Goal: Task Accomplishment & Management: Manage account settings

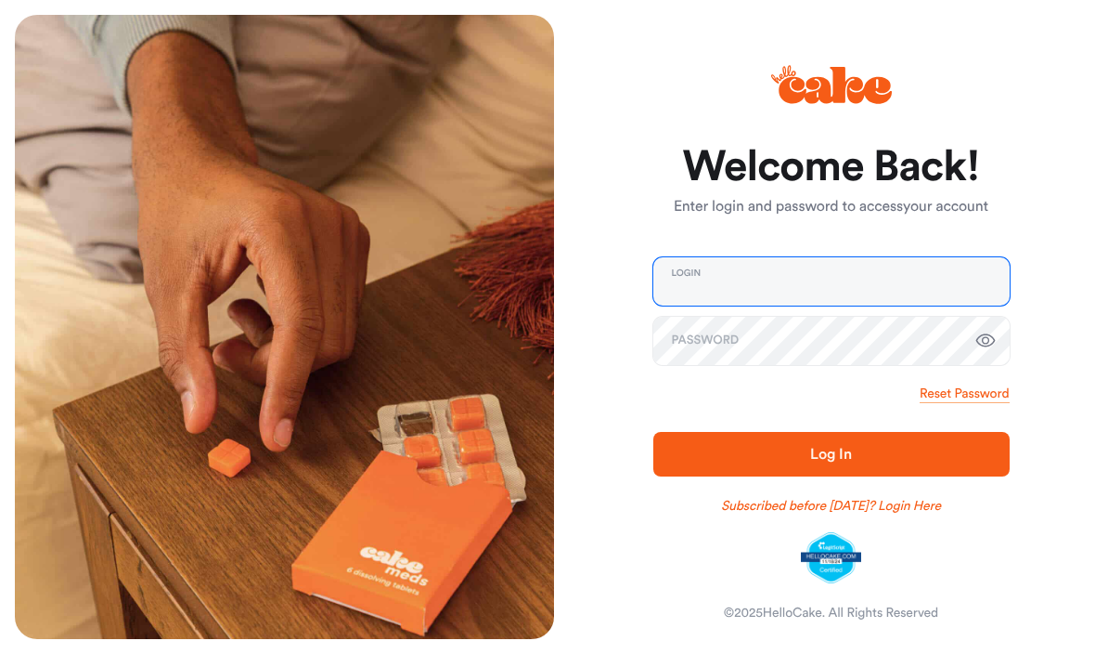
click at [813, 266] on input "email" at bounding box center [832, 281] width 356 height 48
type input "**********"
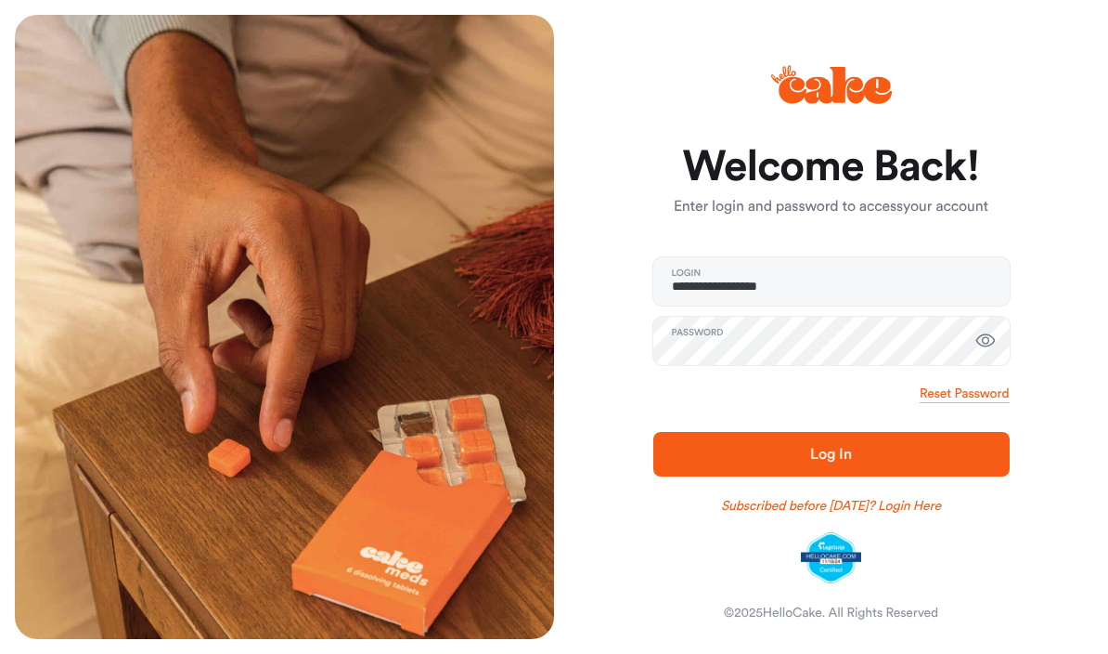
click at [851, 457] on span "Log In" at bounding box center [830, 454] width 41 height 15
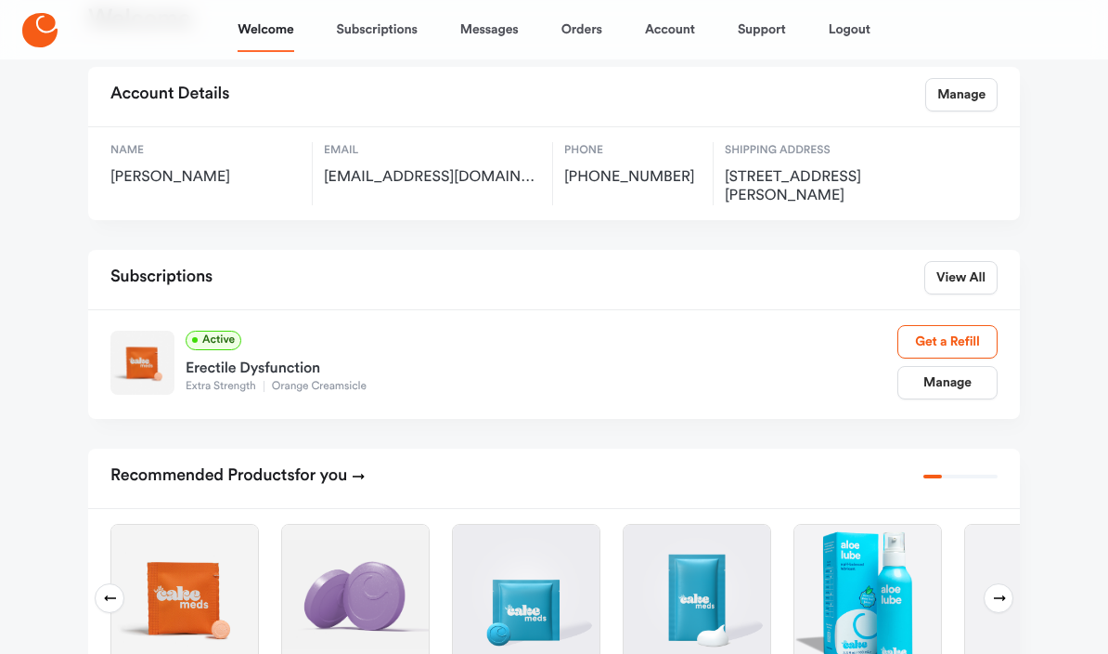
scroll to position [93, 0]
click at [950, 382] on link "Manage" at bounding box center [948, 382] width 100 height 33
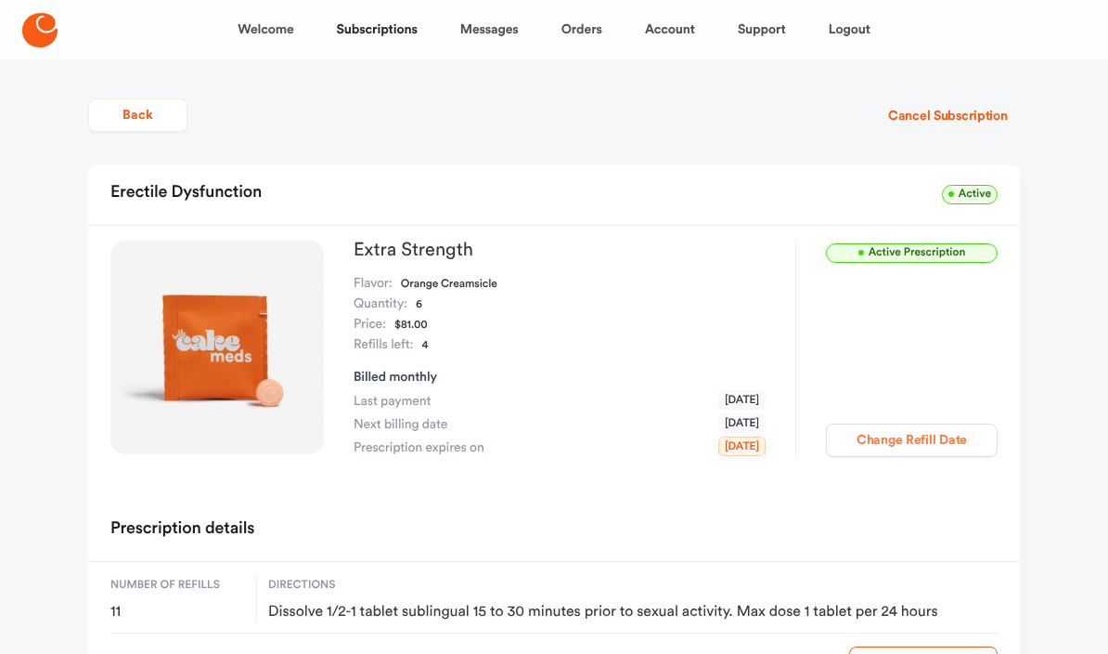
click at [930, 440] on button "Change Refill Date" at bounding box center [912, 439] width 172 height 33
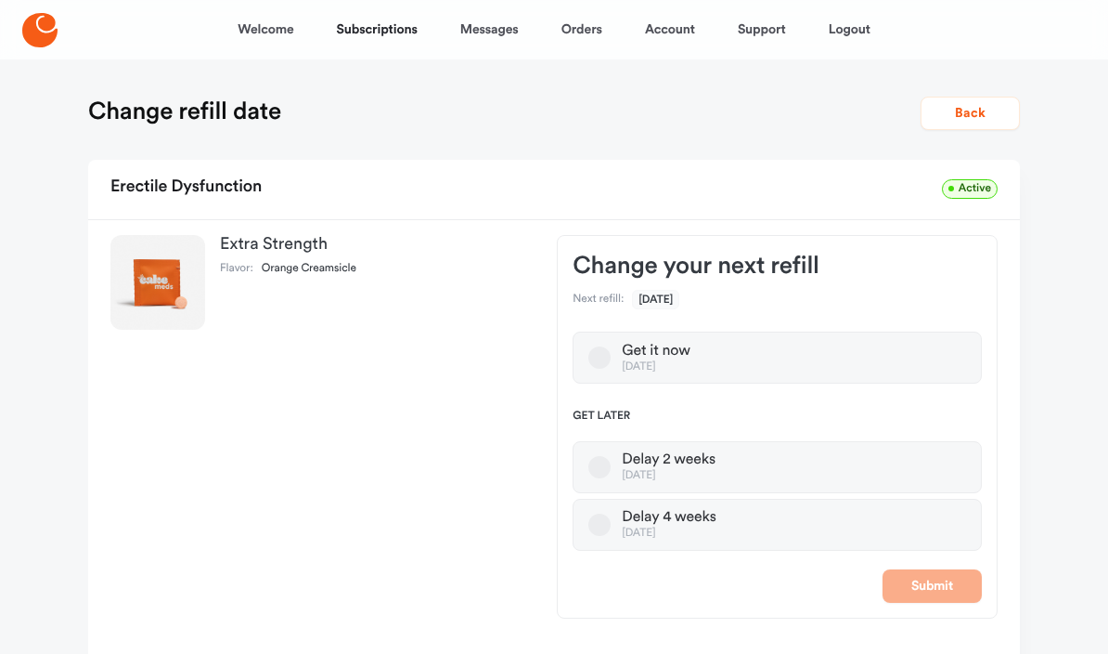
click at [735, 516] on label "Delay 4 weeks [DATE]" at bounding box center [777, 525] width 409 height 52
click at [611, 516] on button "Delay 4 weeks [DATE]" at bounding box center [600, 524] width 22 height 22
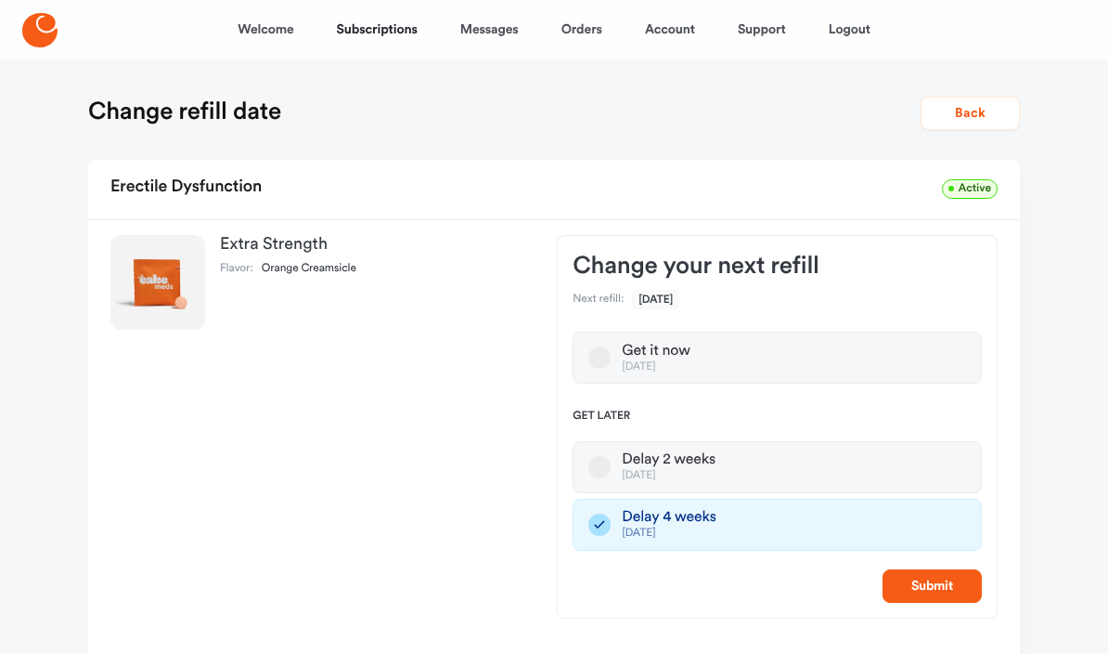
click at [751, 463] on label "Delay 2 weeks [DATE]" at bounding box center [777, 467] width 409 height 52
click at [611, 463] on button "Delay 2 weeks [DATE]" at bounding box center [600, 467] width 22 height 22
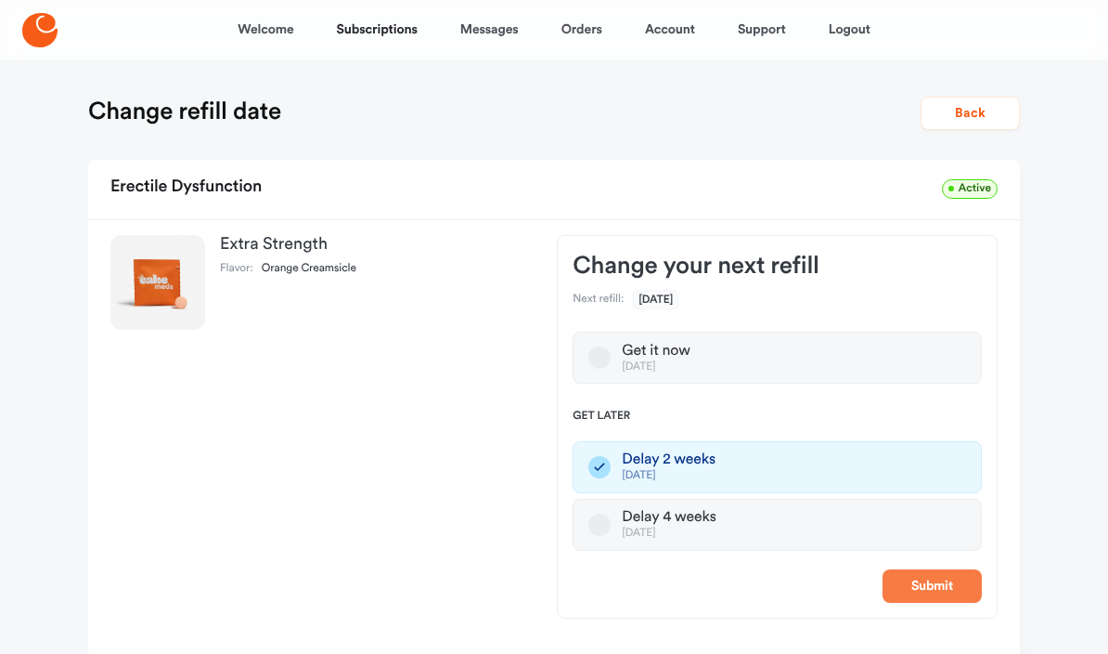
click at [930, 584] on button "Submit" at bounding box center [932, 585] width 99 height 33
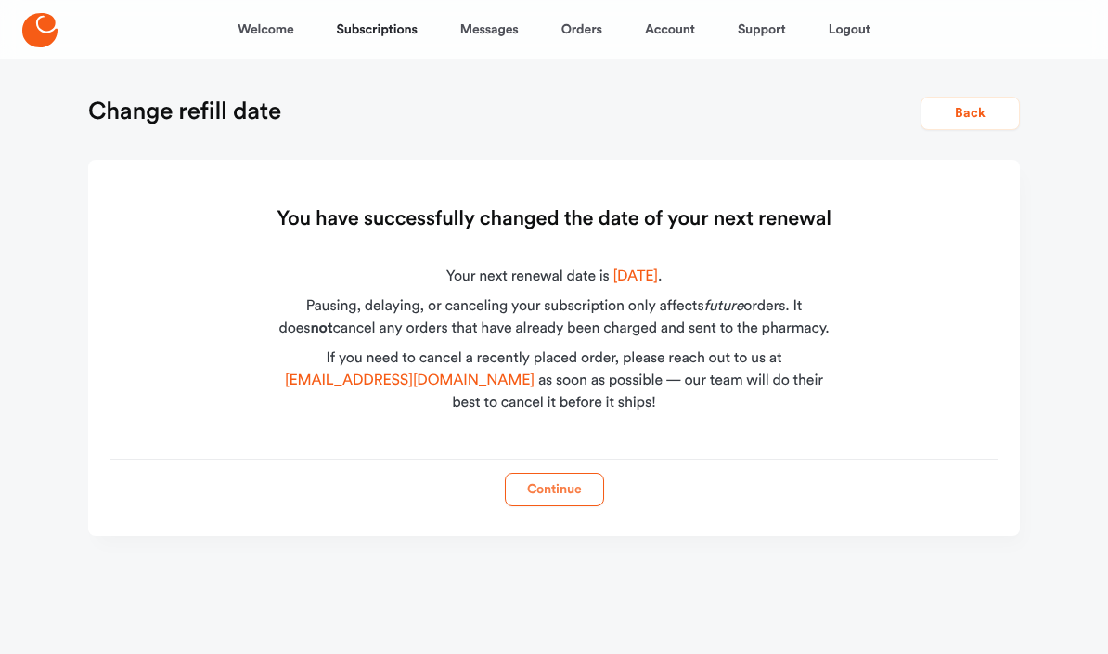
click at [555, 483] on button "Continue" at bounding box center [554, 489] width 99 height 33
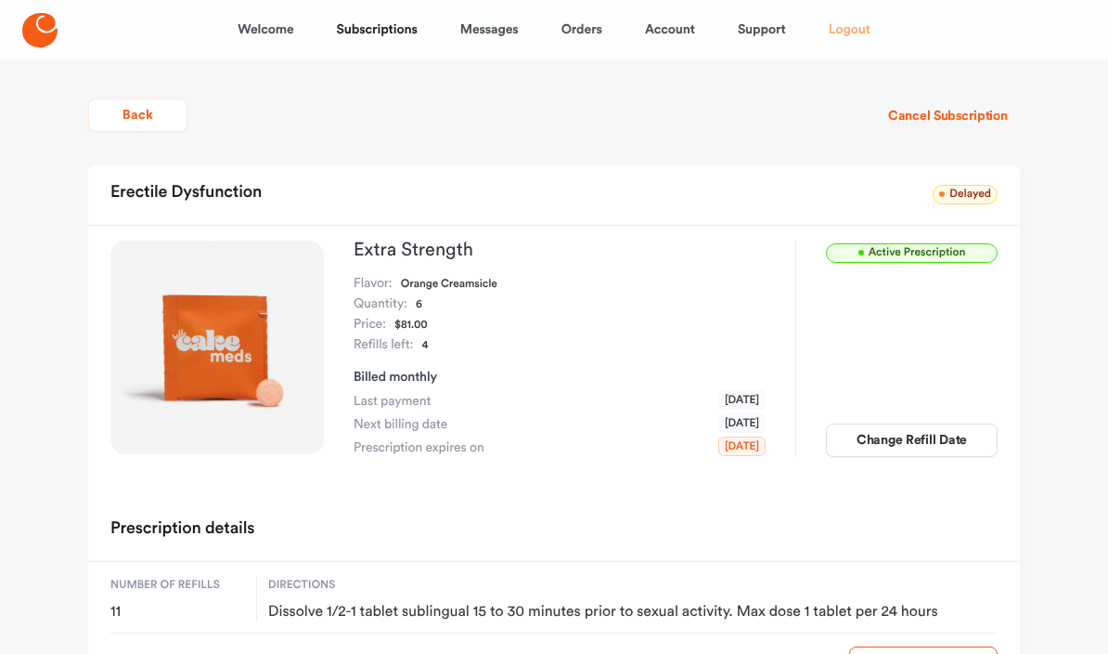
click at [851, 35] on link "Logout" at bounding box center [850, 29] width 42 height 45
